Goal: Information Seeking & Learning: Find contact information

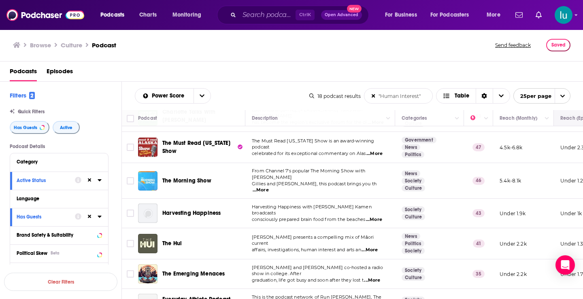
scroll to position [84, 0]
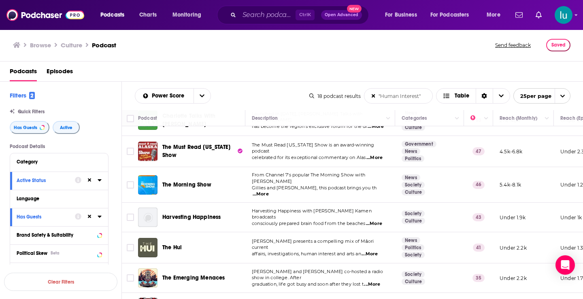
click at [378, 281] on span "...More" at bounding box center [372, 284] width 16 height 6
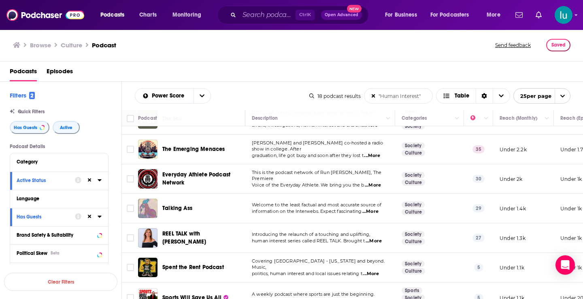
scroll to position [214, 0]
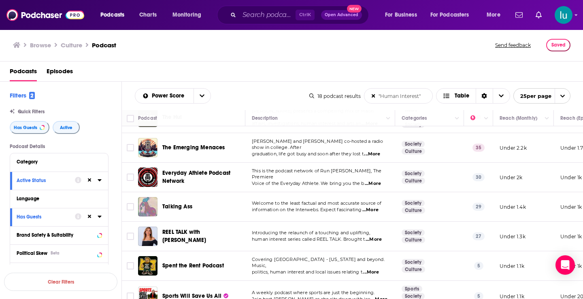
click at [377, 236] on span "...More" at bounding box center [373, 239] width 16 height 6
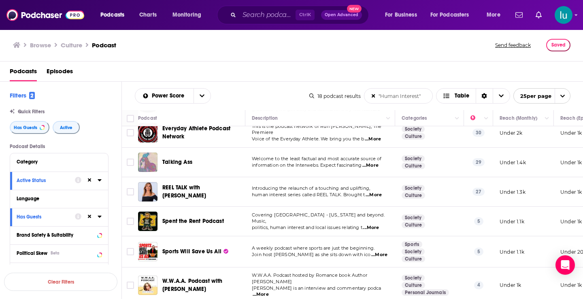
scroll to position [263, 0]
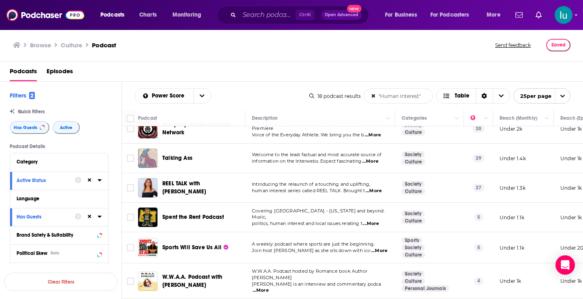
click at [374, 221] on span "...More" at bounding box center [371, 224] width 16 height 6
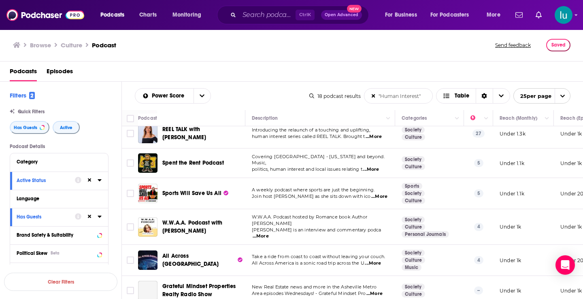
scroll to position [319, 0]
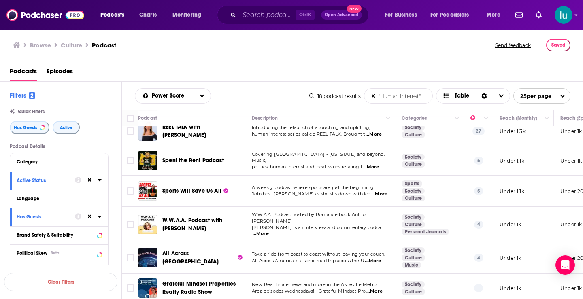
click at [269, 231] on span "...More" at bounding box center [261, 234] width 16 height 6
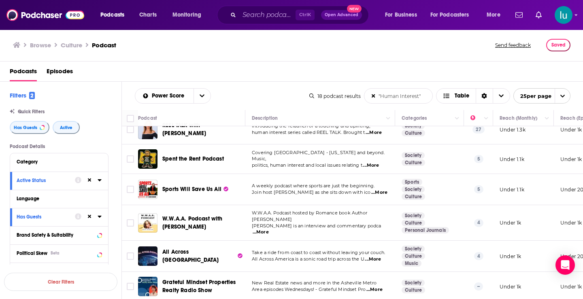
click at [269, 229] on span "...More" at bounding box center [261, 232] width 16 height 6
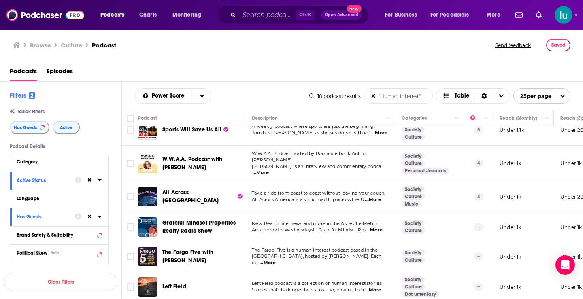
click at [276, 260] on span "...More" at bounding box center [267, 263] width 16 height 6
click at [128, 233] on td at bounding box center [130, 227] width 16 height 30
click at [133, 200] on td at bounding box center [130, 196] width 16 height 31
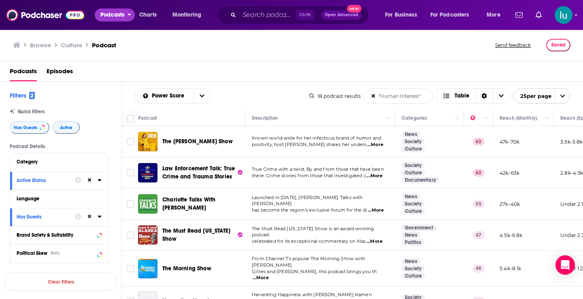
click at [110, 19] on span "Podcasts" at bounding box center [112, 14] width 24 height 11
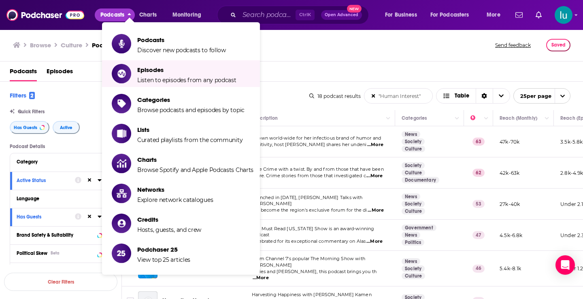
click at [288, 70] on div "Podcasts Episodes" at bounding box center [293, 73] width 567 height 17
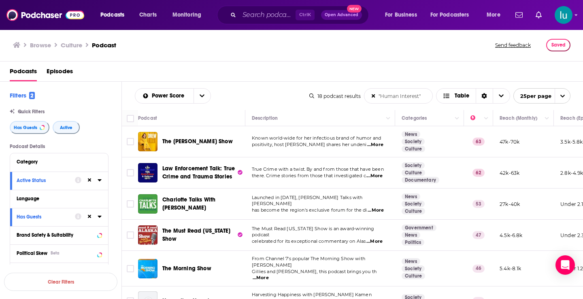
click at [380, 98] on input ""Human Interest"" at bounding box center [398, 96] width 68 height 15
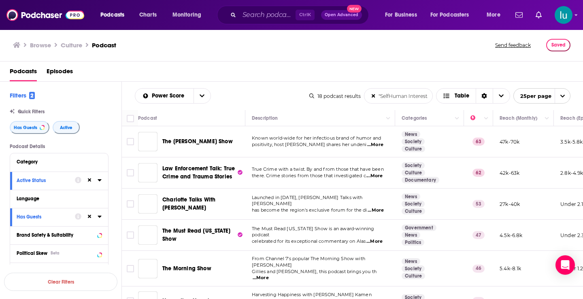
drag, startPoint x: 423, startPoint y: 95, endPoint x: 378, endPoint y: 99, distance: 44.7
click at [375, 95] on input ""SelfHuman Interest"" at bounding box center [398, 96] width 68 height 15
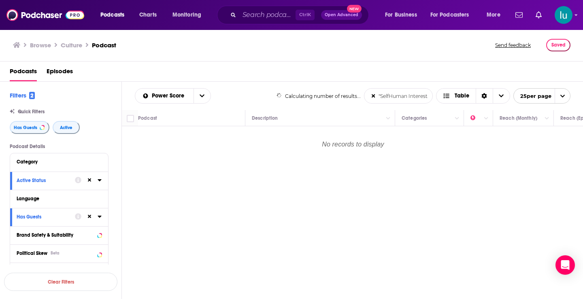
scroll to position [0, 1]
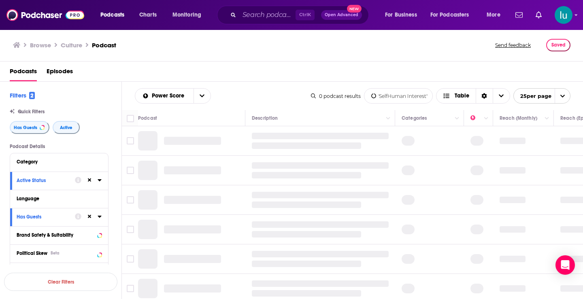
click at [393, 98] on input ""SelfHuman Interest"" at bounding box center [398, 96] width 68 height 15
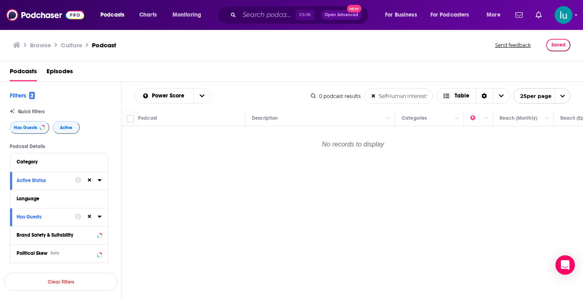
click at [387, 98] on input ""SelfHuman Interest"" at bounding box center [398, 96] width 68 height 15
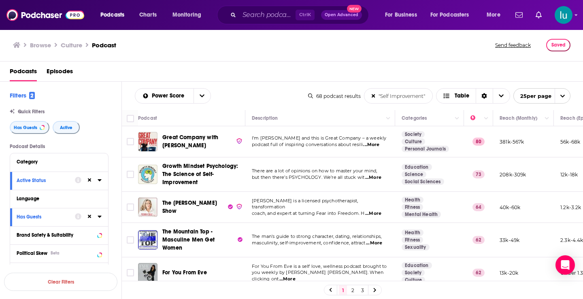
type input ""Self Improvement""
click at [377, 144] on span "...More" at bounding box center [371, 145] width 16 height 6
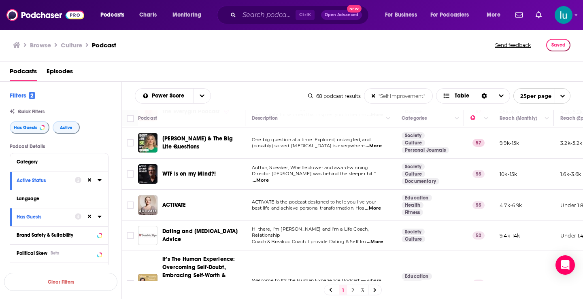
scroll to position [260, 0]
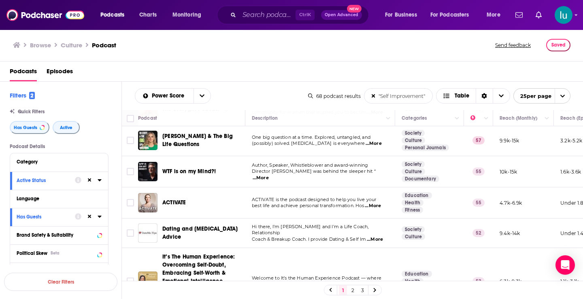
click at [380, 203] on span "...More" at bounding box center [373, 206] width 16 height 6
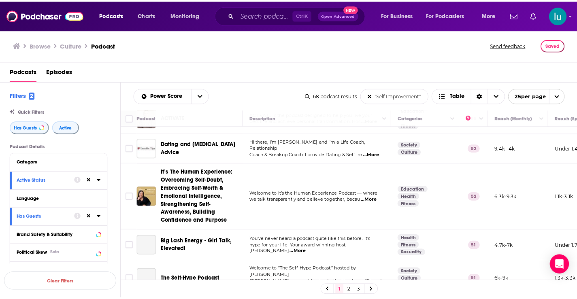
scroll to position [347, 0]
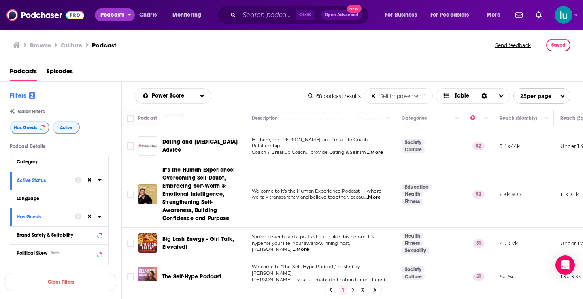
click at [114, 13] on span "Podcasts" at bounding box center [112, 14] width 24 height 11
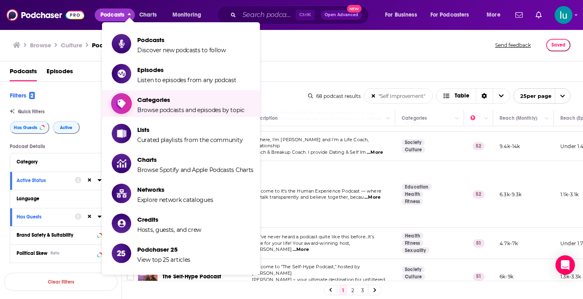
click at [165, 104] on span "Categories Browse podcasts and episodes by topic" at bounding box center [190, 103] width 107 height 20
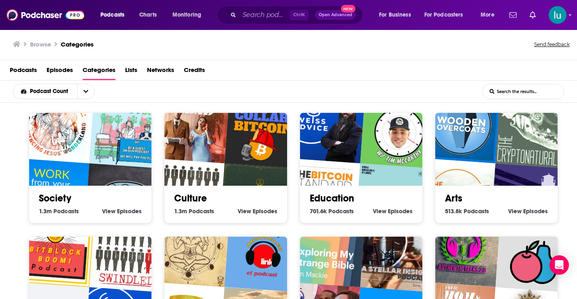
scroll to position [2, 0]
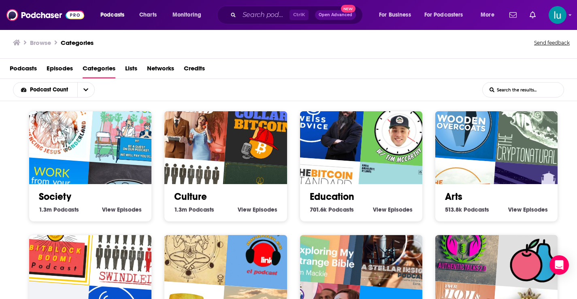
click at [29, 216] on div "Society 1.3m Society Podcasts View Society Episodes" at bounding box center [90, 166] width 123 height 111
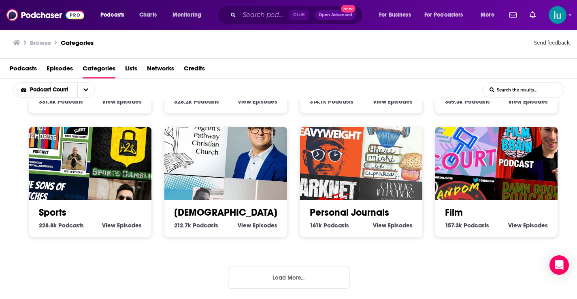
scroll to position [359, 0]
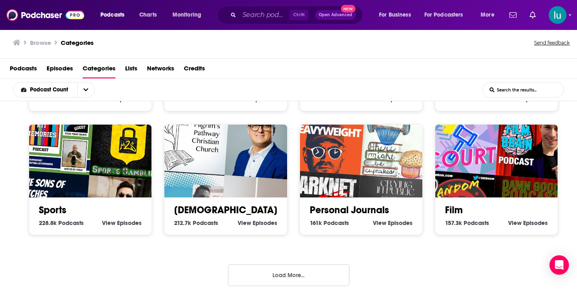
click at [284, 280] on button "Load More..." at bounding box center [288, 275] width 121 height 22
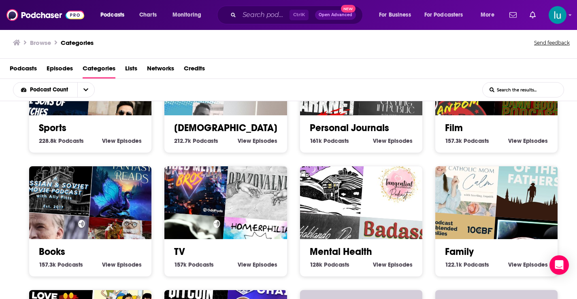
scroll to position [456, 0]
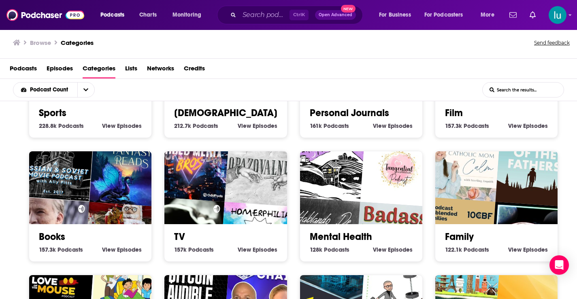
click at [359, 186] on img "Sleep With Me" at bounding box center [325, 162] width 79 height 79
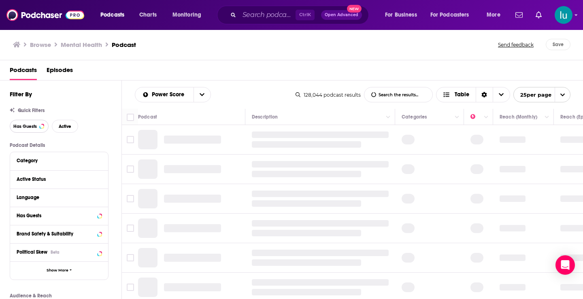
click at [37, 125] on button "Has Guests" at bounding box center [29, 126] width 39 height 13
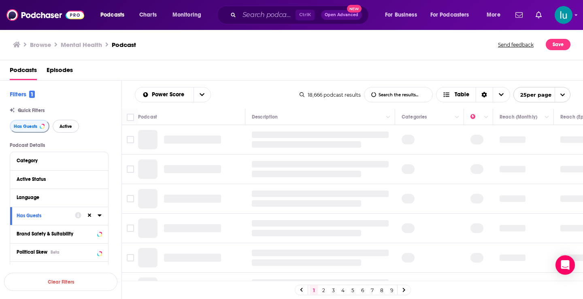
click at [64, 126] on span "Active" at bounding box center [65, 126] width 13 height 4
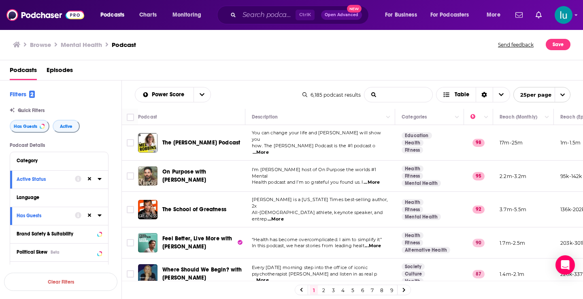
click at [376, 95] on input "List Search Input" at bounding box center [398, 94] width 68 height 15
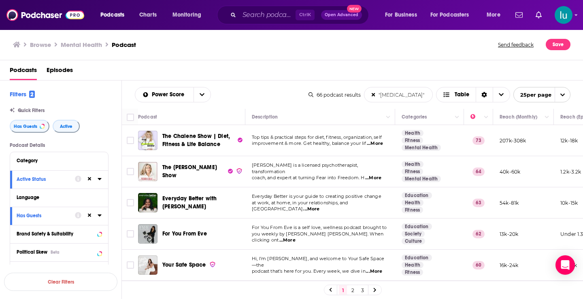
type input ""Self-Improvement""
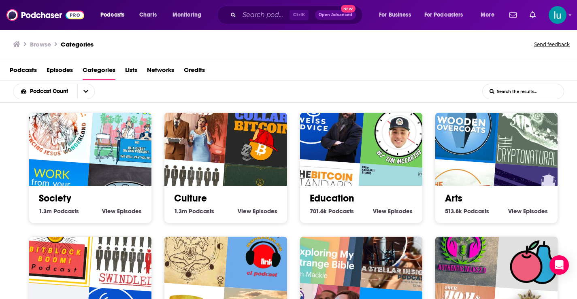
click at [36, 219] on div "Society 1.3m Society Podcasts View Society Episodes" at bounding box center [90, 167] width 123 height 111
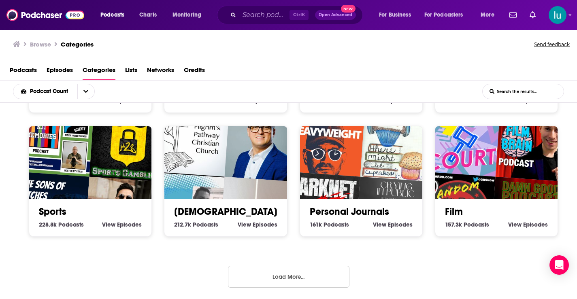
scroll to position [2, 0]
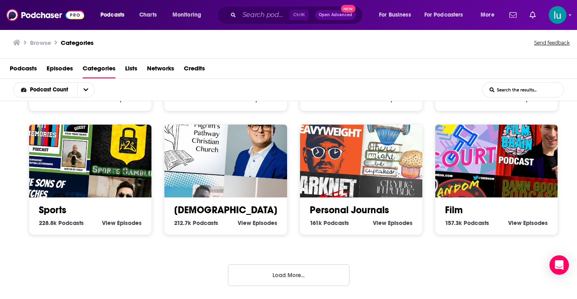
click at [273, 276] on button "Load More..." at bounding box center [288, 275] width 121 height 22
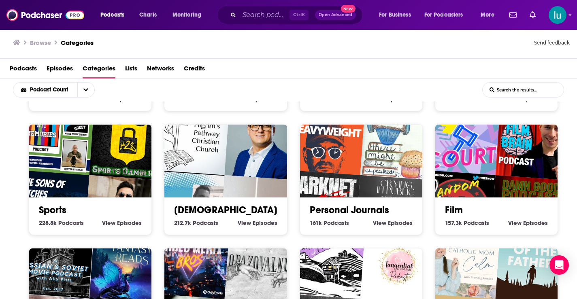
click at [32, 229] on div "Sports 228.8k Sports Podcasts View Sports Episodes" at bounding box center [90, 179] width 123 height 111
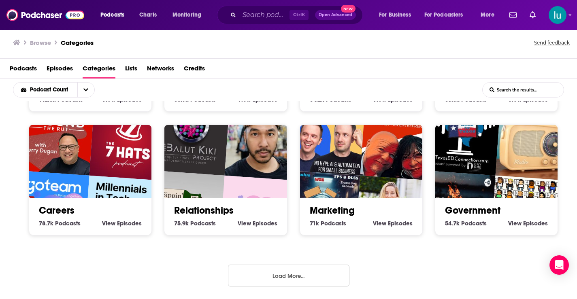
scroll to position [854, 0]
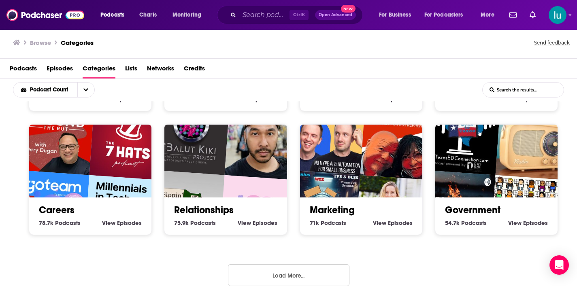
click at [31, 227] on div "Careers 78.7k Careers Podcasts View Careers Episodes" at bounding box center [90, 179] width 123 height 111
click at [285, 272] on button "Load More..." at bounding box center [288, 275] width 121 height 22
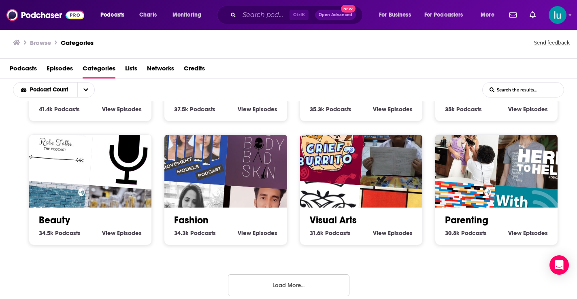
scroll to position [1350, 0]
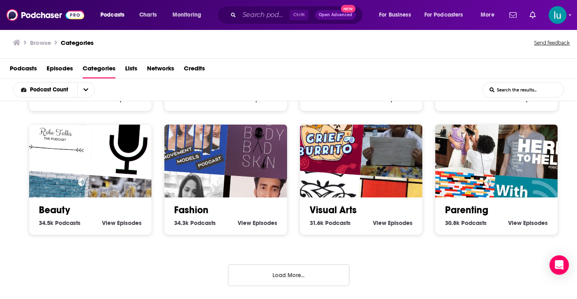
click at [301, 277] on button "Load More..." at bounding box center [288, 275] width 121 height 22
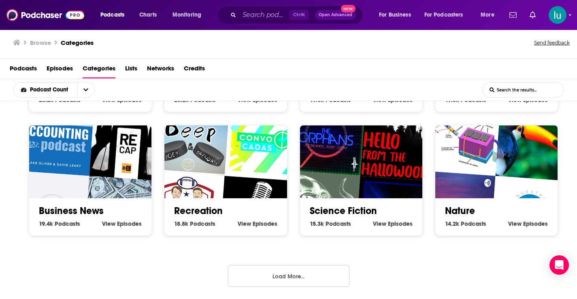
scroll to position [1845, 0]
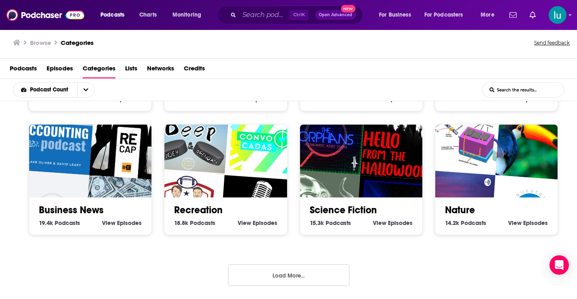
click at [295, 273] on button "Load More..." at bounding box center [288, 275] width 121 height 22
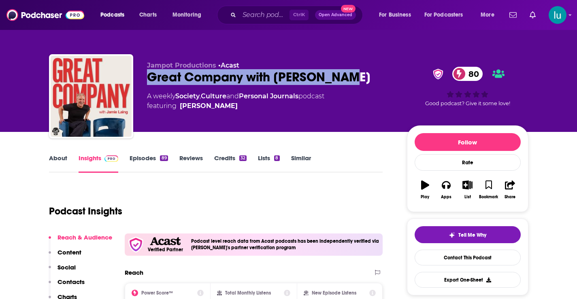
drag, startPoint x: 147, startPoint y: 74, endPoint x: 305, endPoint y: 86, distance: 158.7
click at [346, 73] on div "Great Company with Jamie Laing 80" at bounding box center [270, 77] width 247 height 16
copy h2 "Great Company with Jamie Laing"
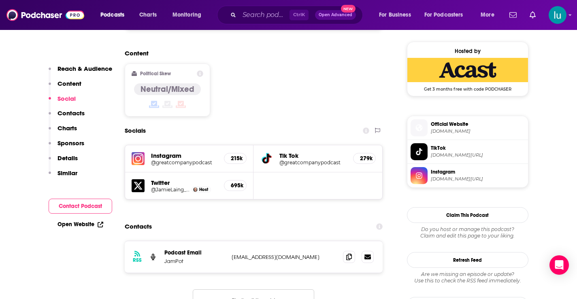
scroll to position [665, 0]
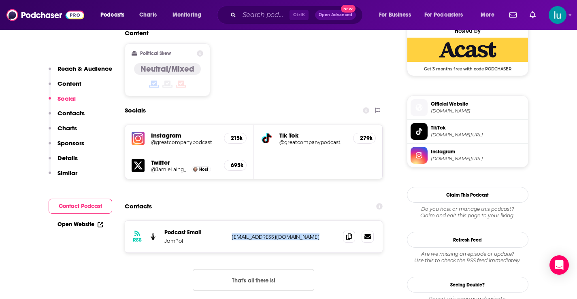
drag, startPoint x: 311, startPoint y: 214, endPoint x: 229, endPoint y: 213, distance: 81.7
click at [228, 221] on div "RSS Podcast Email JamPot info@jampotproductions.co.uk info@jampotproductions.co…" at bounding box center [254, 237] width 258 height 32
click at [322, 221] on div "RSS Podcast Email JamPot info@jampotproductions.co.uk info@jampotproductions.co…" at bounding box center [254, 237] width 258 height 32
drag, startPoint x: 310, startPoint y: 214, endPoint x: 229, endPoint y: 212, distance: 81.0
click at [229, 221] on div "RSS Podcast Email JamPot info@jampotproductions.co.uk info@jampotproductions.co…" at bounding box center [254, 237] width 258 height 32
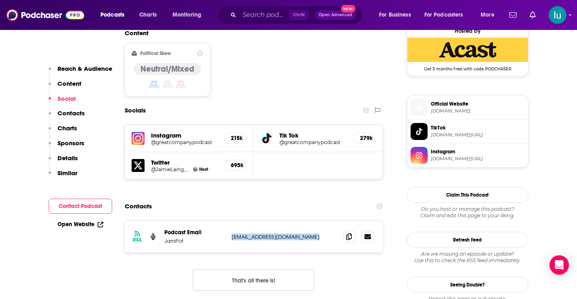
copy p "info@jampotproductions.co.uk"
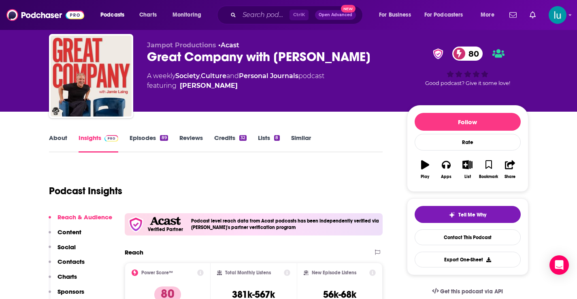
scroll to position [7, 0]
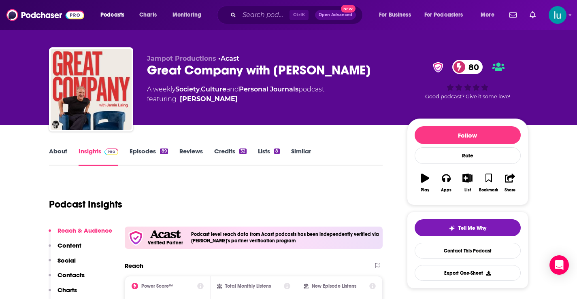
click at [247, 61] on div "Jampot Productions • Acast Great Company with Jamie Laing 80 A weekly Society ,…" at bounding box center [289, 59] width 518 height 132
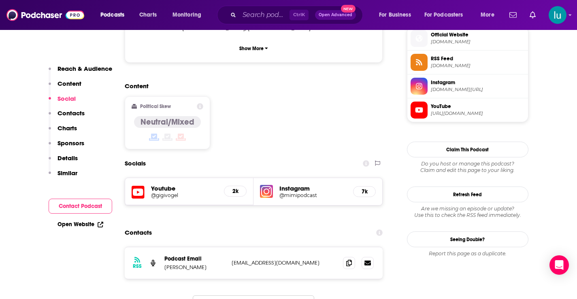
scroll to position [614, 0]
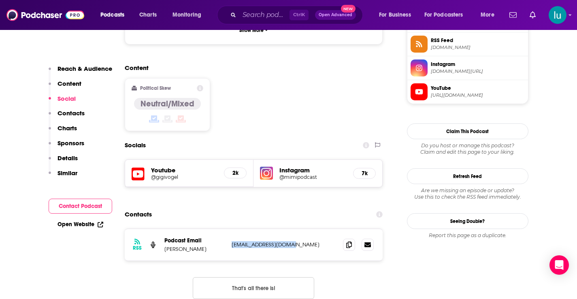
drag, startPoint x: 302, startPoint y: 206, endPoint x: 244, endPoint y: 208, distance: 58.3
click at [0, 0] on div "Podcast Email Mimi Bouchard info@mimibouchard.com info@mimibouchard.com" at bounding box center [0, 0] width 0 height 0
copy div "info@mimibouchard.com"
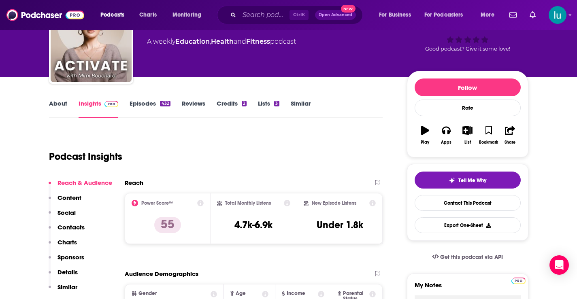
scroll to position [0, 0]
